Goal: Task Accomplishment & Management: Use online tool/utility

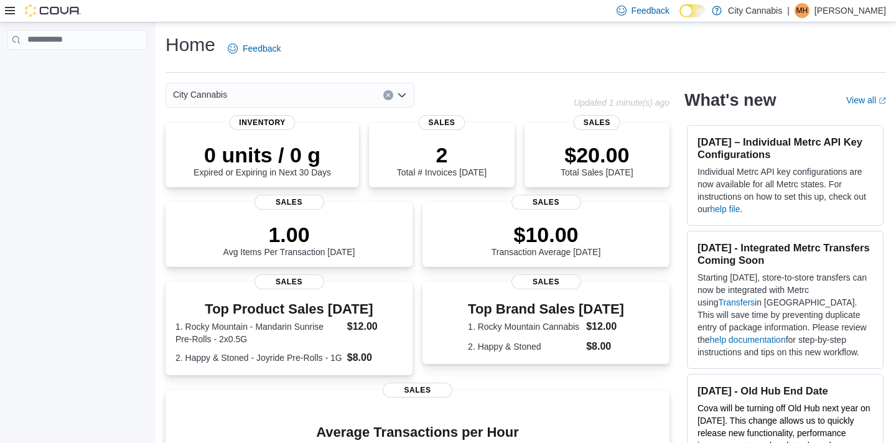
click at [15, 14] on div at bounding box center [43, 10] width 76 height 12
click at [10, 13] on icon at bounding box center [10, 10] width 10 height 7
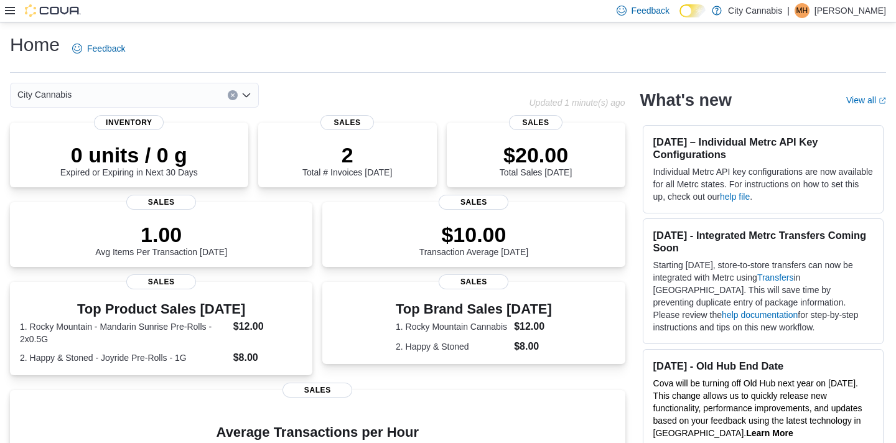
click at [11, 6] on icon at bounding box center [10, 11] width 10 height 10
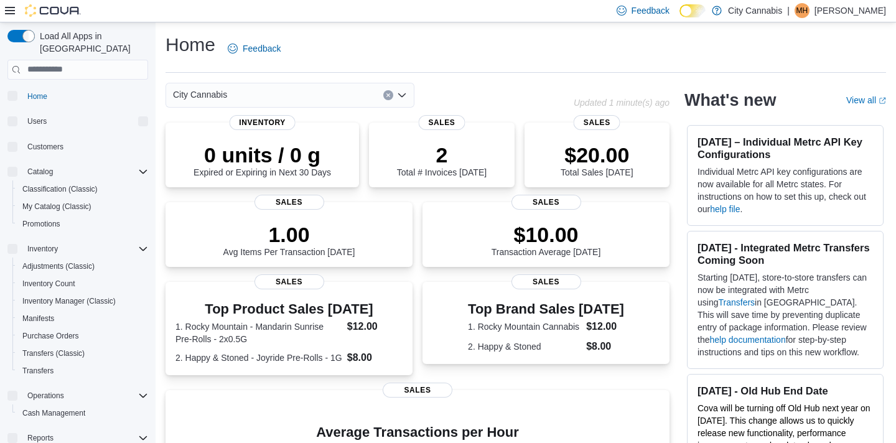
click at [13, 14] on icon at bounding box center [10, 10] width 10 height 7
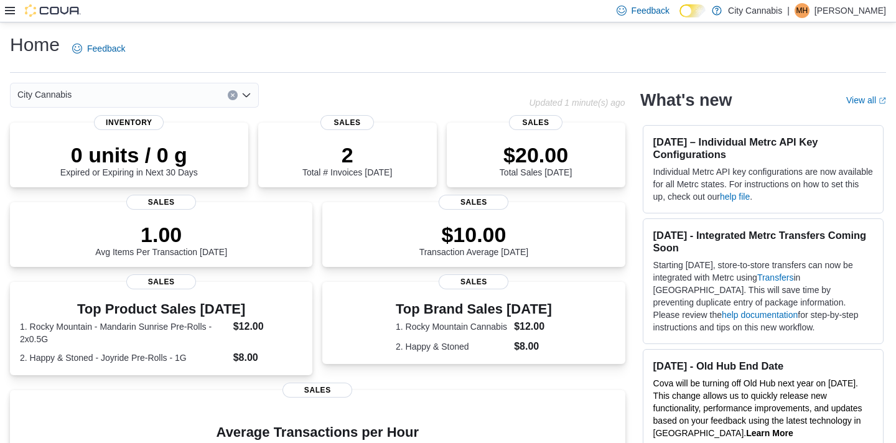
click at [13, 14] on icon at bounding box center [10, 10] width 10 height 7
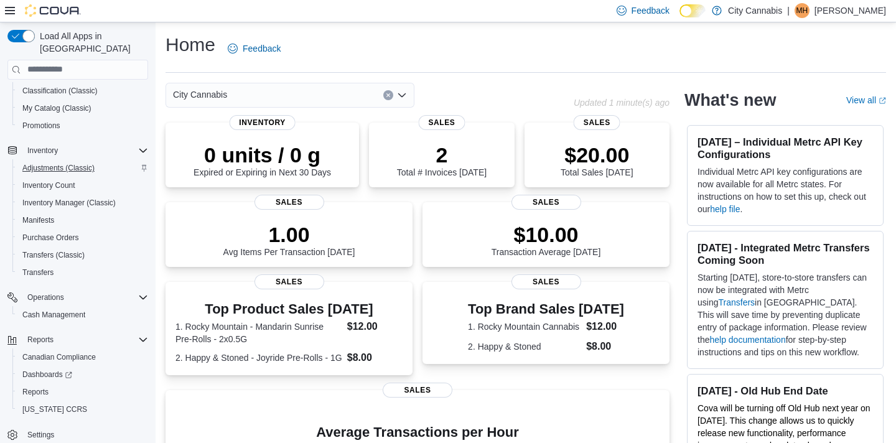
scroll to position [97, 0]
click at [39, 388] on span "Reports" at bounding box center [35, 393] width 26 height 10
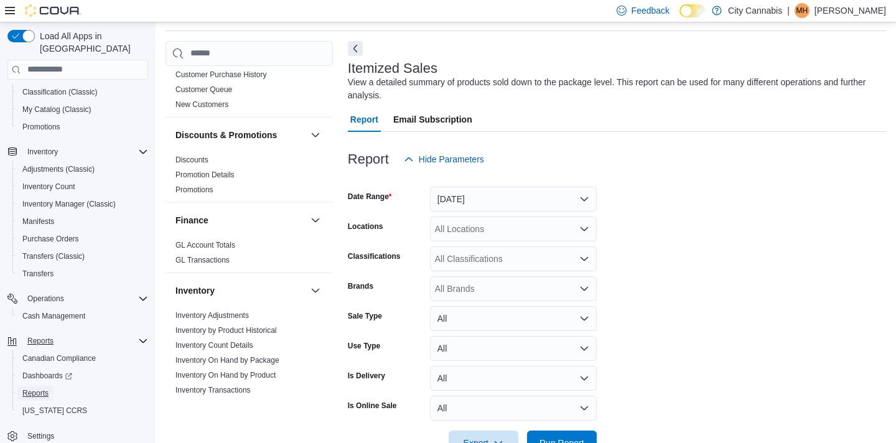
scroll to position [533, 0]
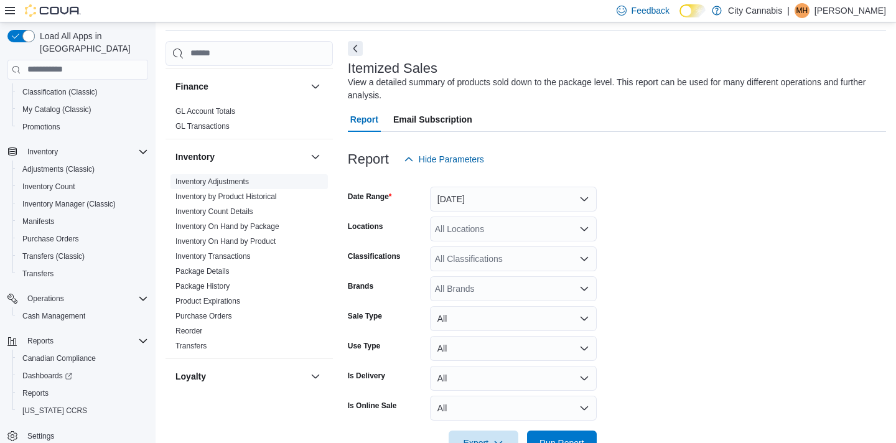
click at [203, 177] on link "Inventory Adjustments" at bounding box center [211, 181] width 73 height 9
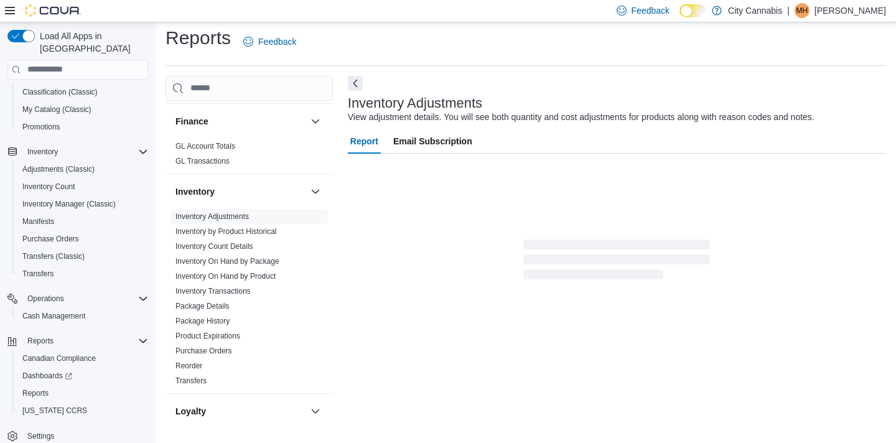
scroll to position [7, 0]
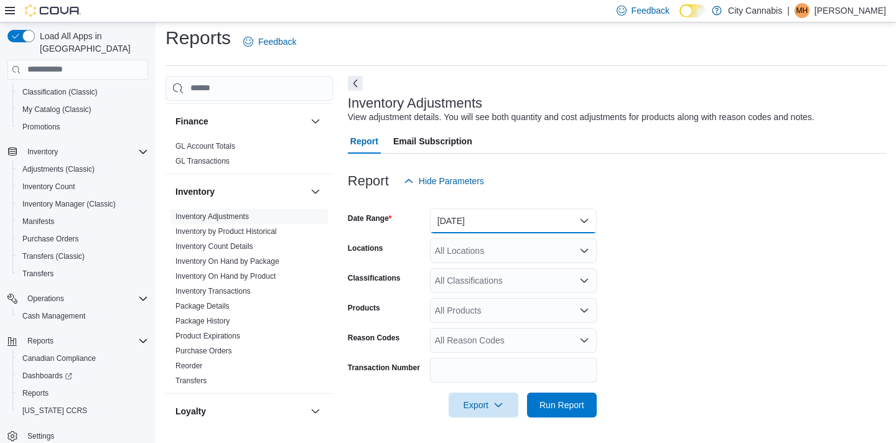
click at [489, 216] on button "Yesterday" at bounding box center [513, 220] width 167 height 25
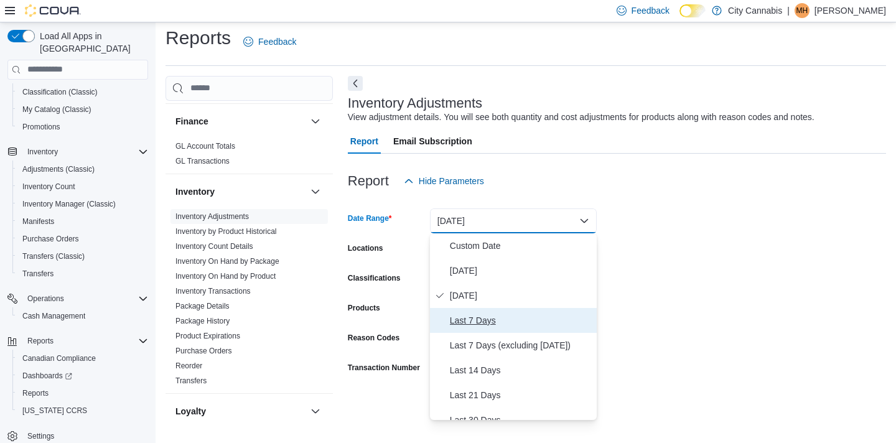
click at [482, 317] on span "Last 7 Days" at bounding box center [521, 320] width 142 height 15
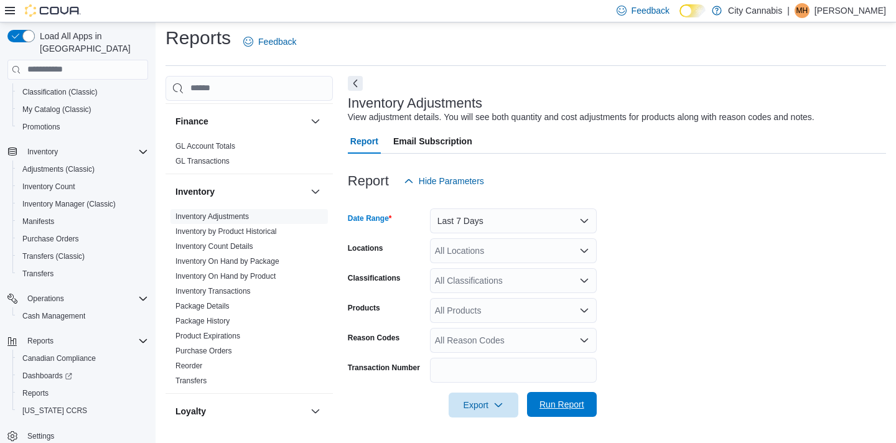
click at [541, 393] on span "Run Report" at bounding box center [561, 404] width 55 height 25
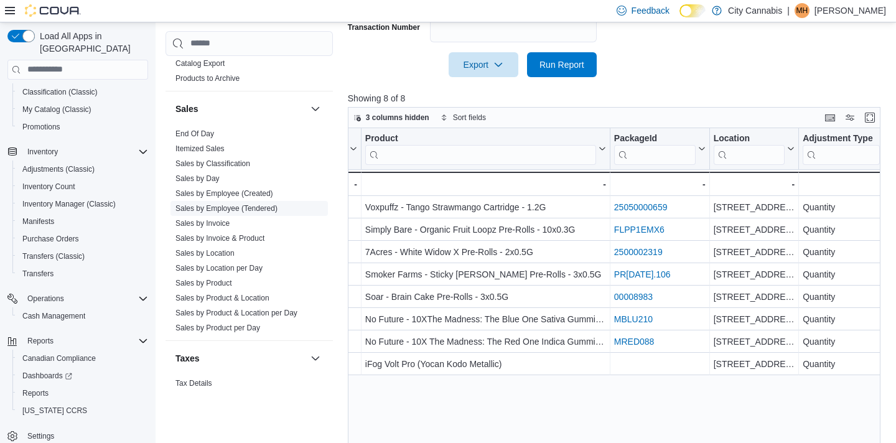
scroll to position [1042, 0]
click at [200, 278] on link "Sales by Product" at bounding box center [203, 282] width 57 height 9
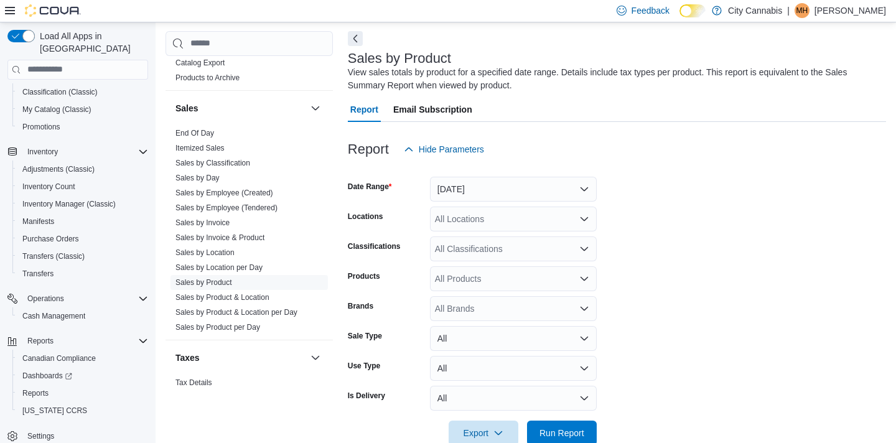
scroll to position [42, 0]
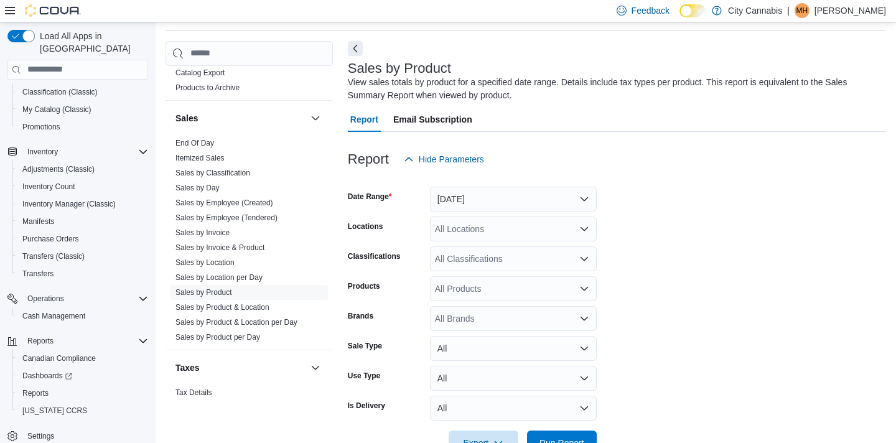
click at [484, 211] on form "Date Range Yesterday Locations All Locations Classifications All Classification…" at bounding box center [617, 314] width 538 height 284
click at [485, 203] on button "Yesterday" at bounding box center [513, 199] width 167 height 25
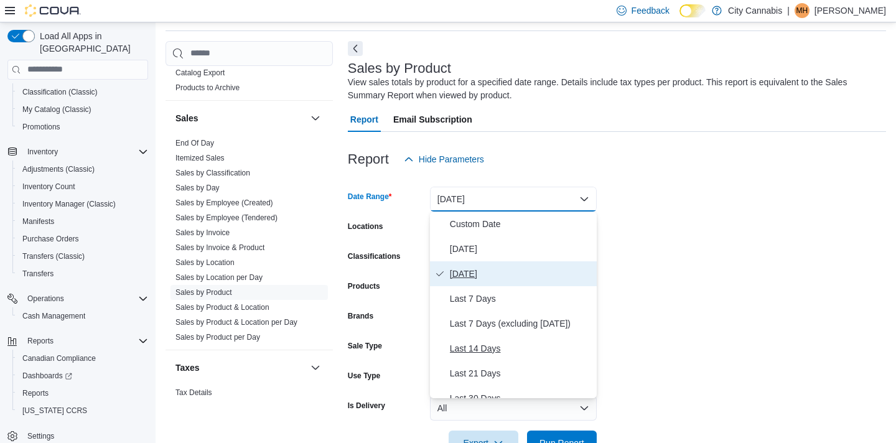
scroll to position [67, 0]
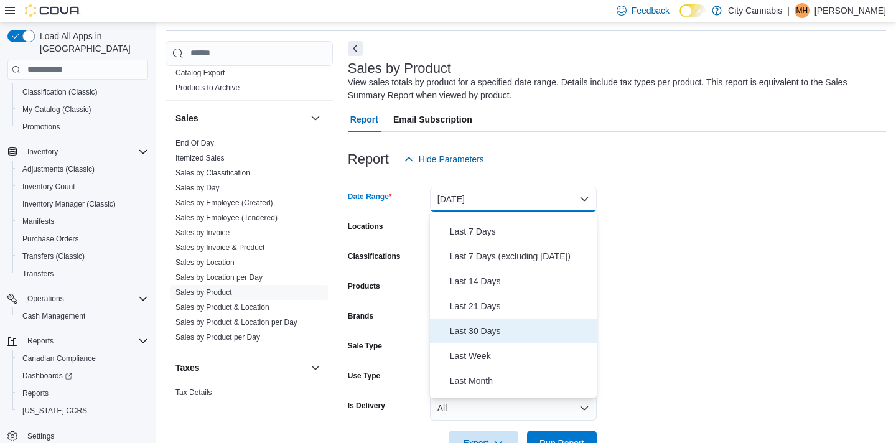
click at [486, 340] on button "Last 30 Days" at bounding box center [513, 330] width 167 height 25
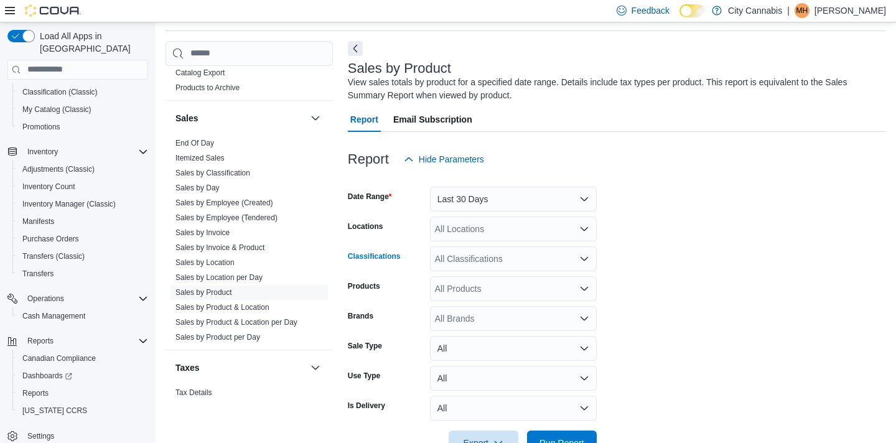
click at [498, 267] on div "All Classifications" at bounding box center [513, 258] width 167 height 25
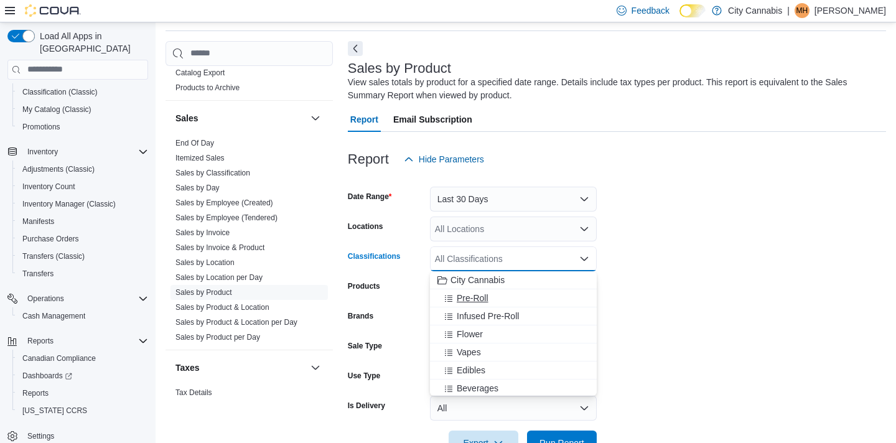
click at [498, 293] on div "Pre-Roll" at bounding box center [513, 298] width 152 height 12
click at [661, 294] on form "Date Range Last 30 Days Locations All Locations Classifications Pre-Roll Combo …" at bounding box center [617, 314] width 538 height 284
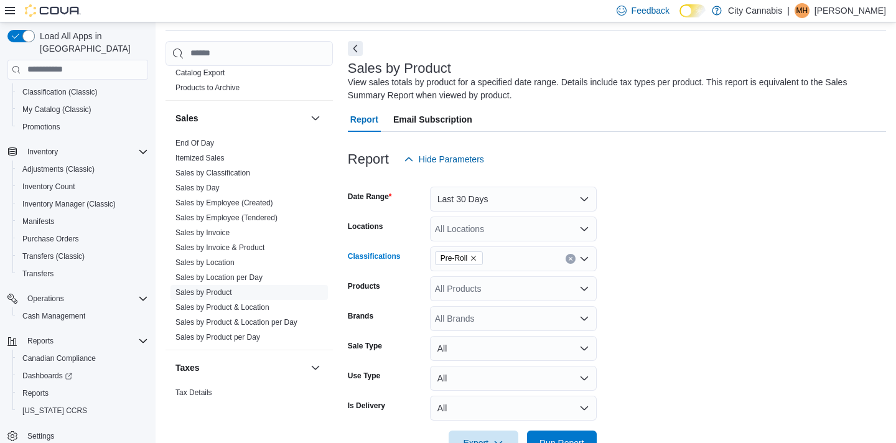
click at [470, 256] on span "Pre-Roll" at bounding box center [458, 258] width 37 height 12
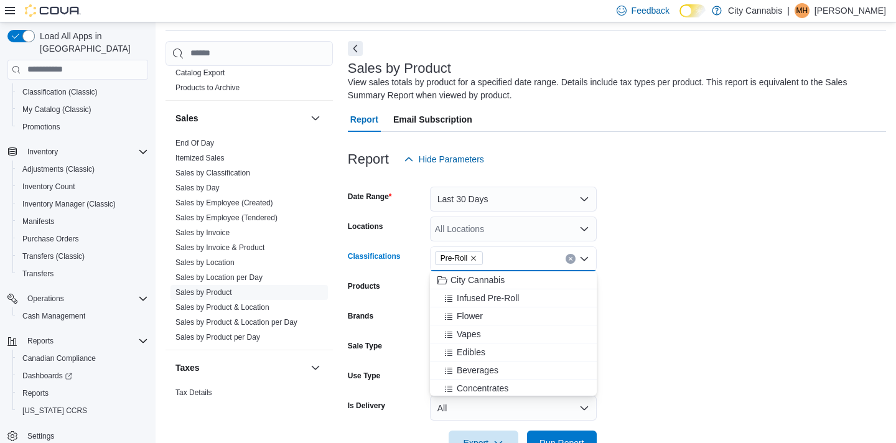
click at [473, 256] on icon "Remove Pre-Roll from selection in this group" at bounding box center [473, 258] width 5 height 5
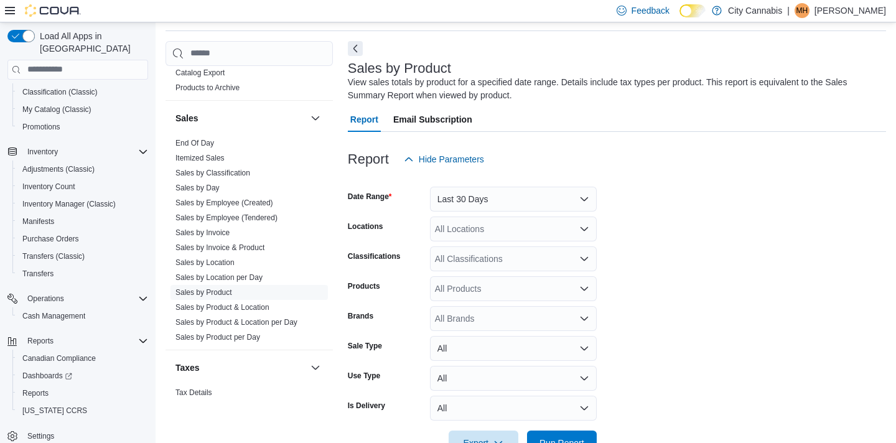
click at [638, 279] on form "Date Range Last 30 Days Locations All Locations Classifications All Classificat…" at bounding box center [617, 314] width 538 height 284
click at [469, 287] on div "All Products" at bounding box center [513, 288] width 167 height 25
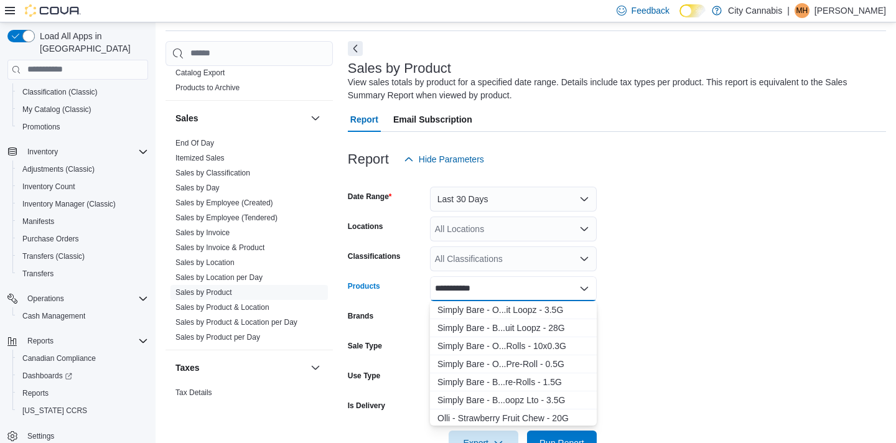
type input "**********"
click at [496, 344] on div "Simply Bare - O...Rolls - 10x0.3G" at bounding box center [513, 346] width 152 height 12
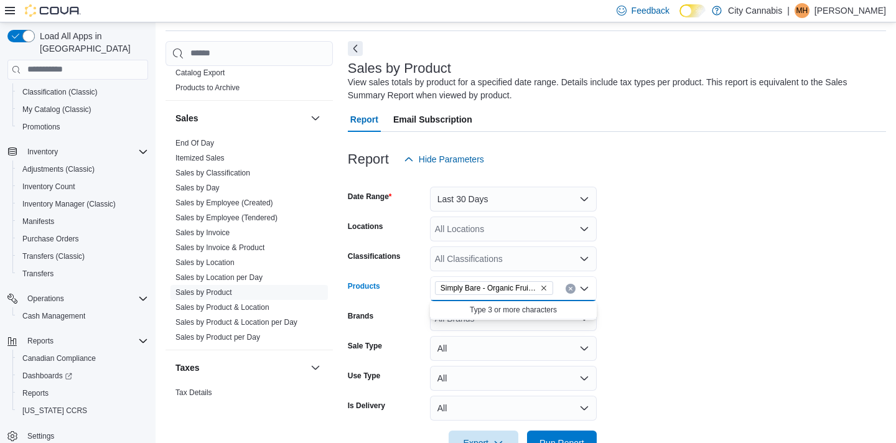
click at [715, 359] on form "Date Range Last 30 Days Locations All Locations Classifications All Classificat…" at bounding box center [617, 314] width 538 height 284
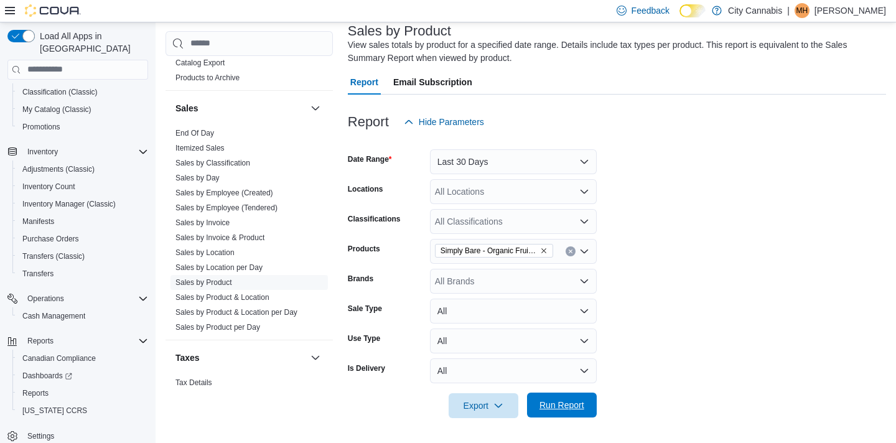
click at [573, 410] on span "Run Report" at bounding box center [561, 405] width 45 height 12
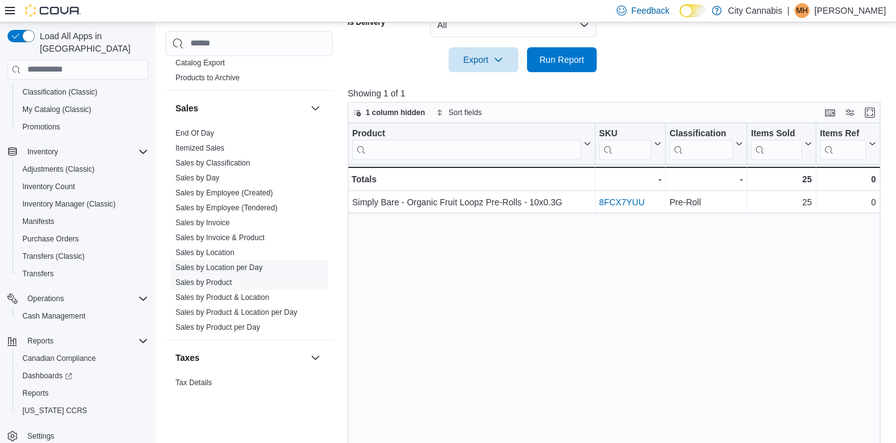
scroll to position [1067, 0]
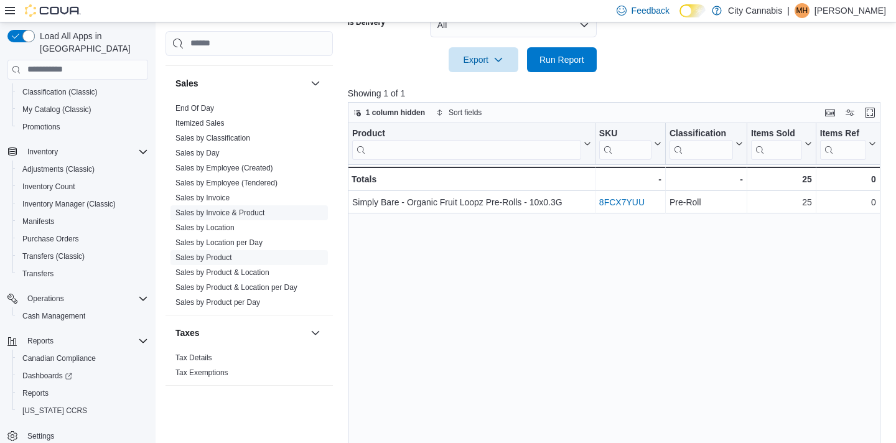
click at [222, 208] on link "Sales by Invoice & Product" at bounding box center [219, 212] width 89 height 9
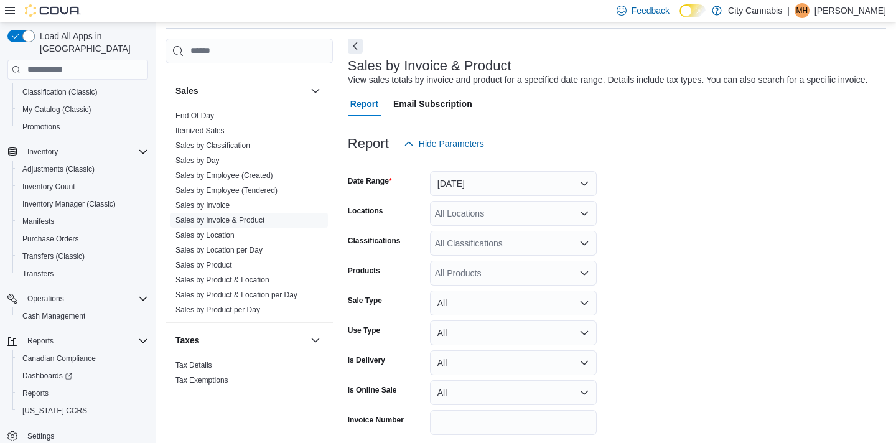
scroll to position [42, 0]
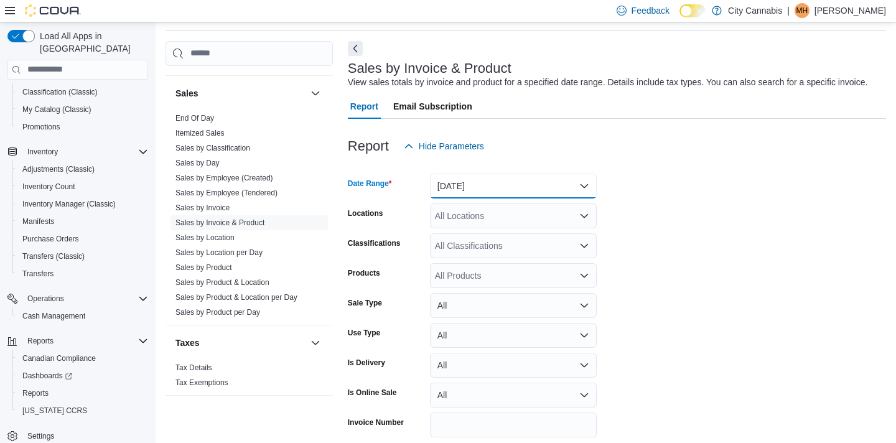
click at [486, 197] on button "Yesterday" at bounding box center [513, 186] width 167 height 25
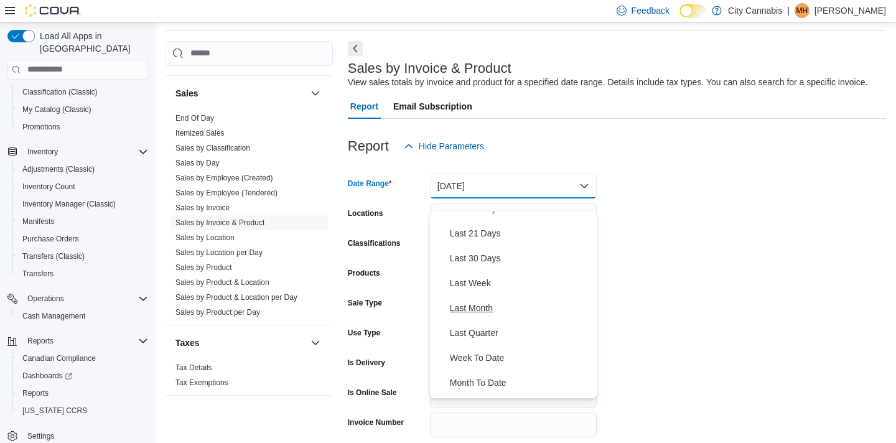
scroll to position [141, 0]
click at [481, 251] on span "Last 30 Days" at bounding box center [521, 257] width 142 height 15
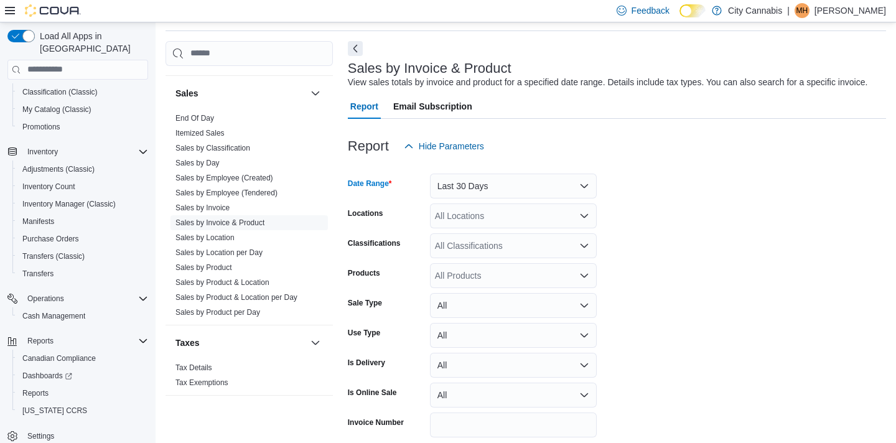
click at [478, 288] on div "All Products" at bounding box center [513, 275] width 167 height 25
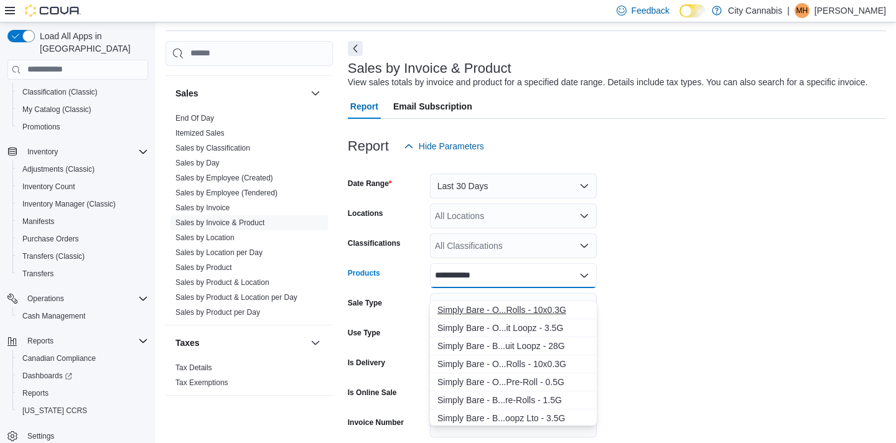
type input "**********"
click at [506, 309] on div "Simply Bare - O...Rolls - 10x0.3G" at bounding box center [513, 309] width 152 height 12
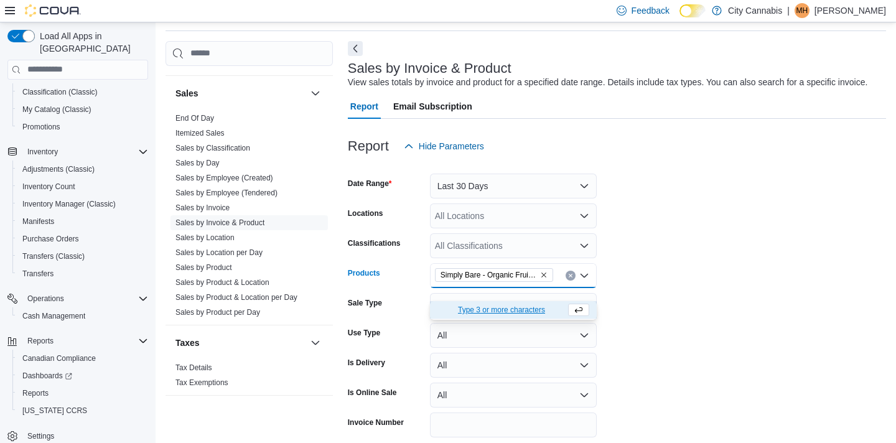
click at [649, 345] on form "Date Range Last 30 Days Locations All Locations Classifications All Classificat…" at bounding box center [617, 315] width 538 height 313
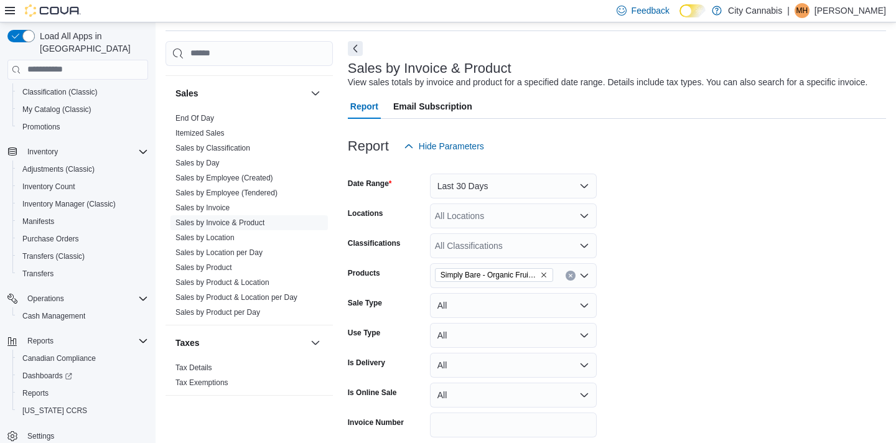
scroll to position [109, 0]
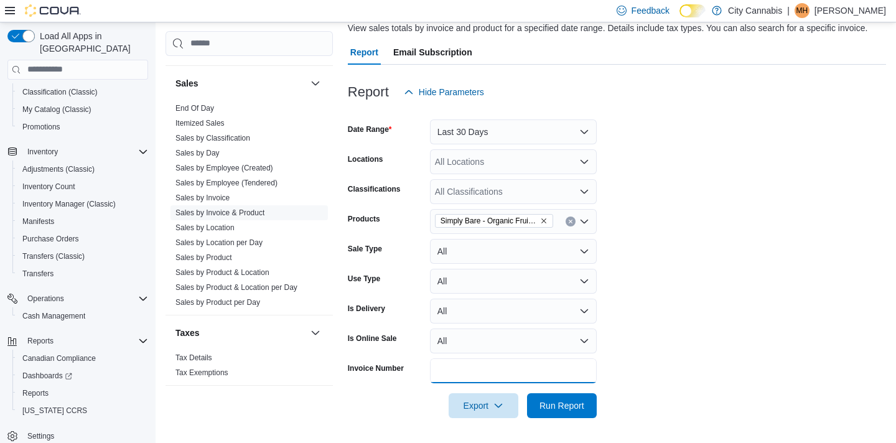
click at [561, 380] on input "Invoice Number" at bounding box center [513, 370] width 167 height 25
click at [557, 408] on span "Run Report" at bounding box center [561, 405] width 45 height 12
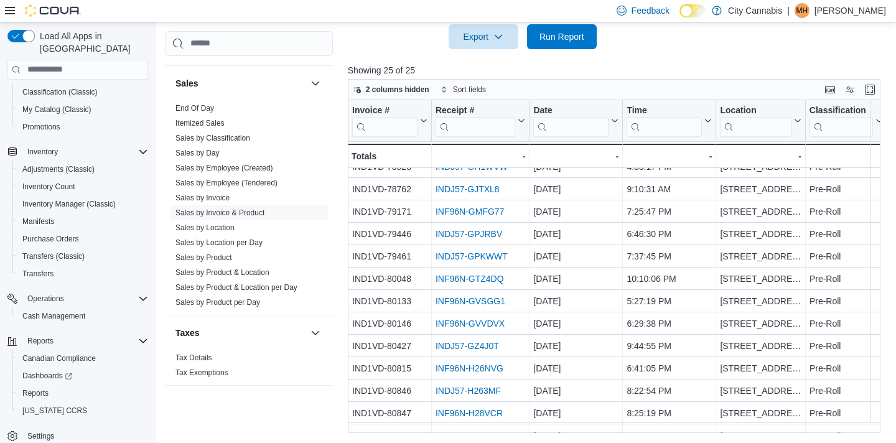
scroll to position [172, 0]
